Goal: Task Accomplishment & Management: Complete application form

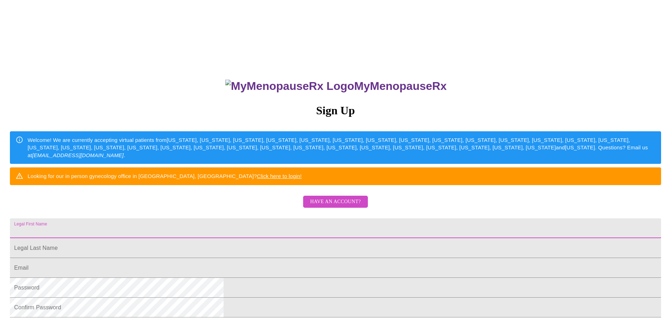
click at [275, 238] on input "Legal First Name" at bounding box center [335, 228] width 651 height 20
type input "Allison"
click at [244, 258] on input "Legal First Name" at bounding box center [335, 248] width 651 height 20
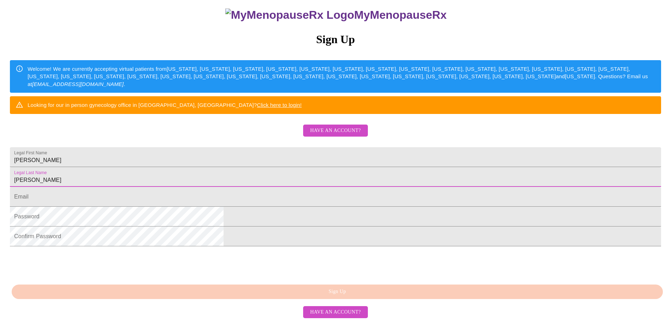
scroll to position [106, 0]
type input "Bartlett"
click at [251, 196] on input "Legal First Name" at bounding box center [335, 197] width 651 height 20
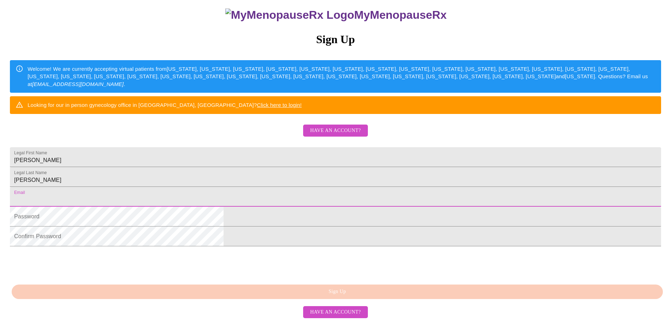
type input "abartle1@outlook.com"
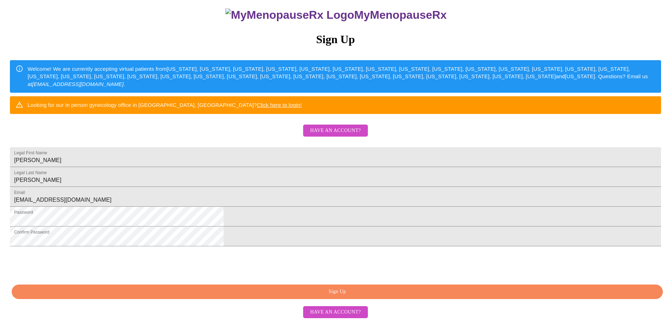
scroll to position [121, 0]
click at [346, 296] on span "Sign Up" at bounding box center [337, 291] width 635 height 9
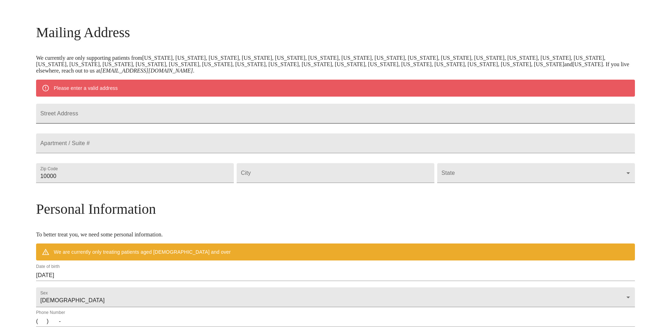
click at [176, 121] on input "Street Address" at bounding box center [335, 114] width 599 height 20
type input "4131 Ciudad Dr"
click at [138, 183] on input "10000" at bounding box center [135, 173] width 198 height 20
drag, startPoint x: 143, startPoint y: 196, endPoint x: 105, endPoint y: 196, distance: 37.8
click at [105, 196] on div "MyMenopauseRx Welcome to MyMenopauseRx Since it's your first time here, you'll …" at bounding box center [335, 185] width 599 height 551
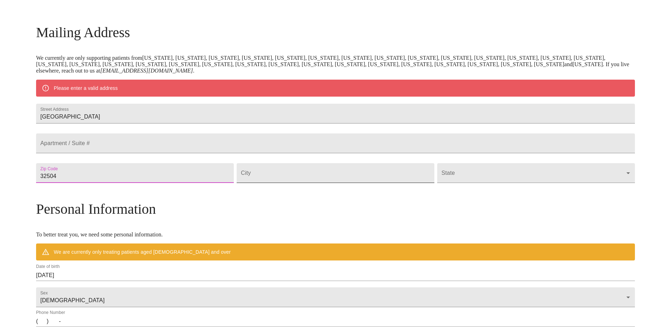
type input "32504"
click at [292, 183] on input "Street Address" at bounding box center [336, 173] width 198 height 20
type input "Pensacola"
click at [460, 192] on body "MyMenopauseRx Welcome to MyMenopauseRx Since it's your first time here, you'll …" at bounding box center [335, 185] width 665 height 551
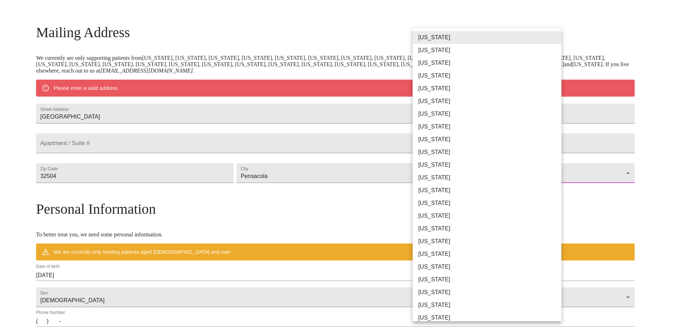
click at [453, 140] on li "Florida" at bounding box center [490, 139] width 154 height 13
type input "Florida"
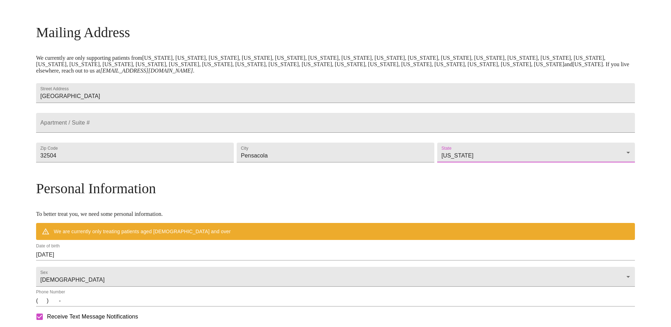
click at [262, 197] on h3 "Personal Information" at bounding box center [335, 188] width 599 height 17
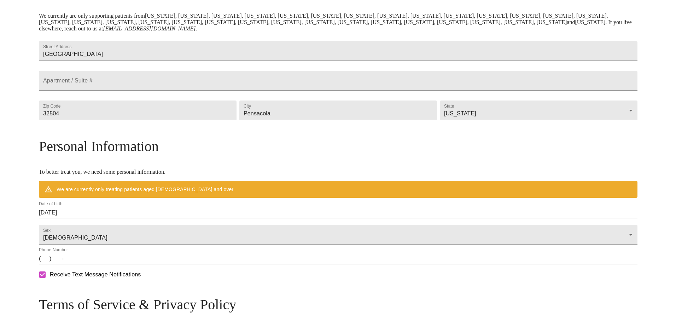
scroll to position [199, 0]
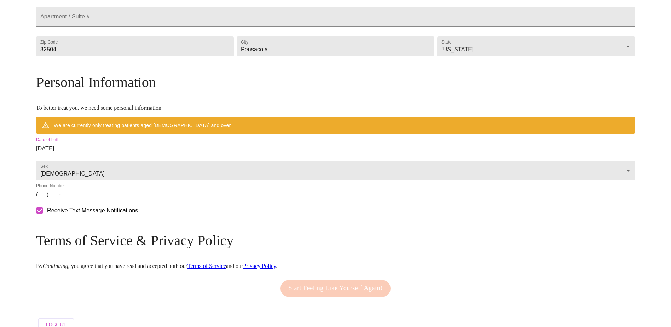
drag, startPoint x: 144, startPoint y: 164, endPoint x: 90, endPoint y: 164, distance: 53.8
click at [90, 164] on div "MyMenopauseRx Welcome to MyMenopauseRx Since it's your first time here, you'll …" at bounding box center [335, 69] width 599 height 531
click at [187, 154] on input "08/19/2025" at bounding box center [335, 148] width 599 height 11
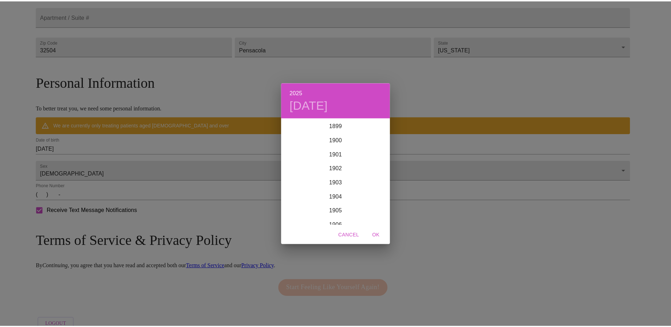
scroll to position [1740, 0]
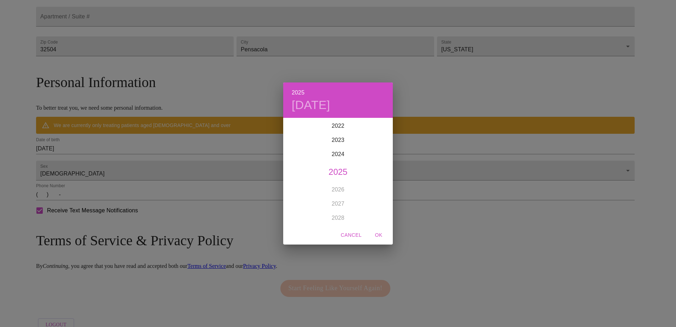
click at [352, 236] on span "Cancel" at bounding box center [351, 235] width 21 height 9
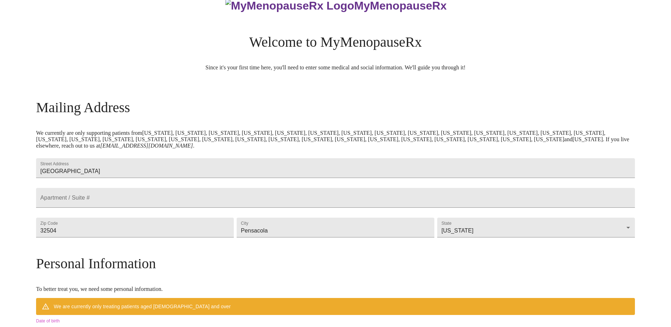
scroll to position [0, 0]
